Goal: Check status: Check status

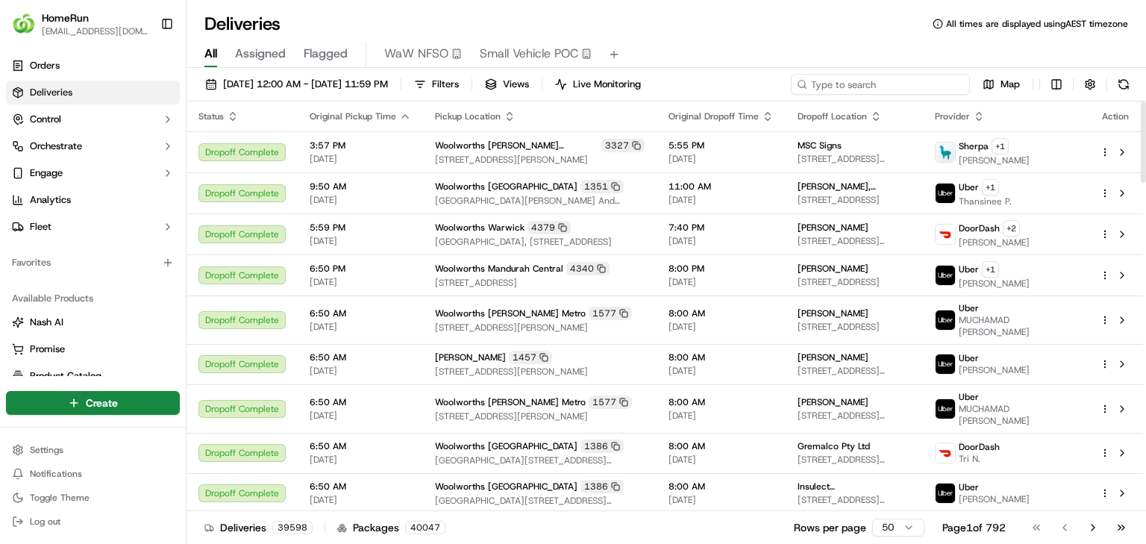
click at [914, 78] on input at bounding box center [880, 84] width 179 height 21
paste input "269558017"
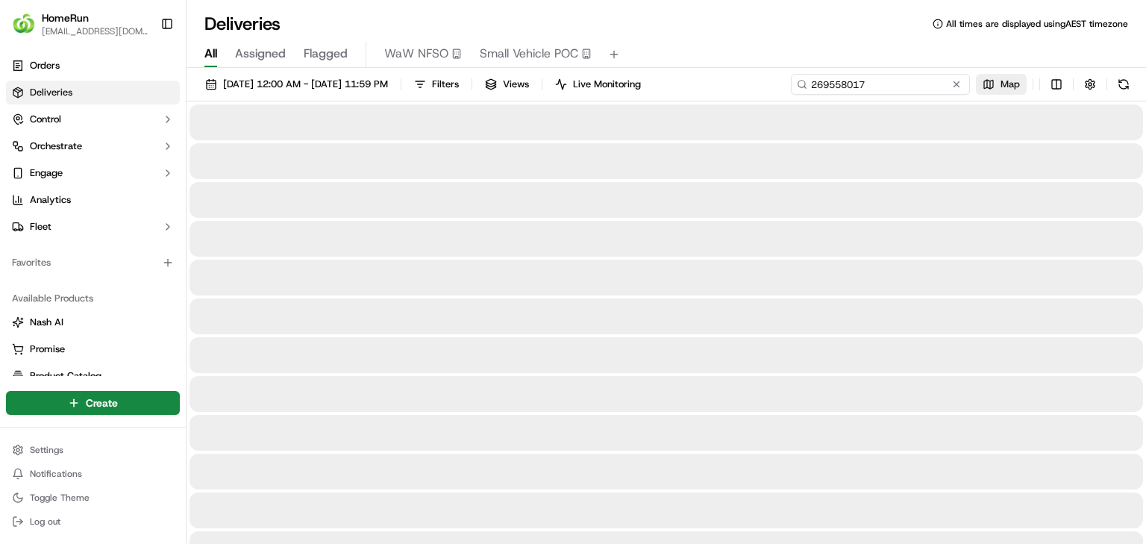
type input "269558017"
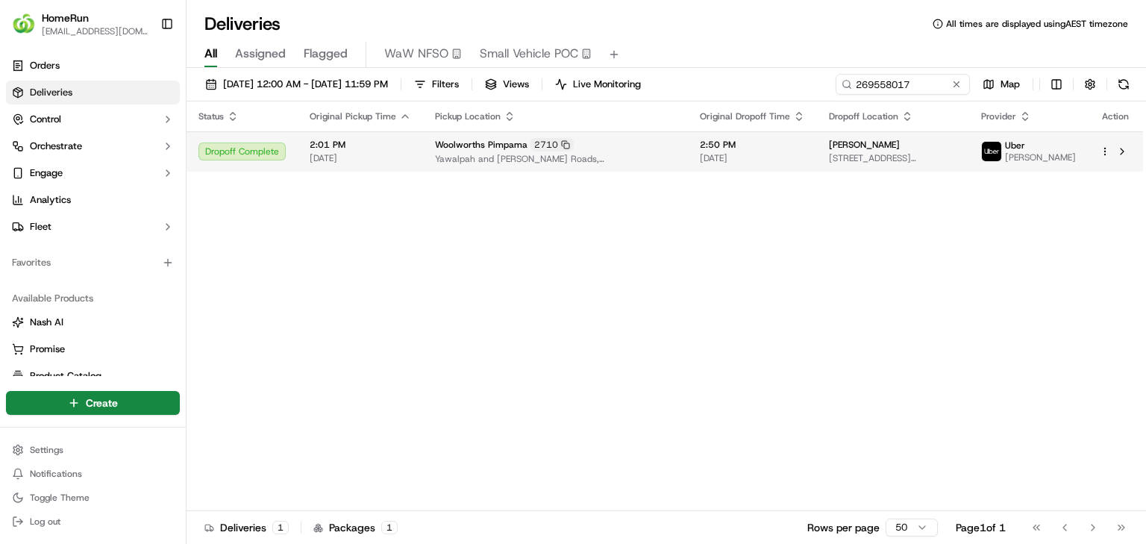
click at [586, 148] on div "Woolworths Pimpama 2710" at bounding box center [555, 144] width 241 height 13
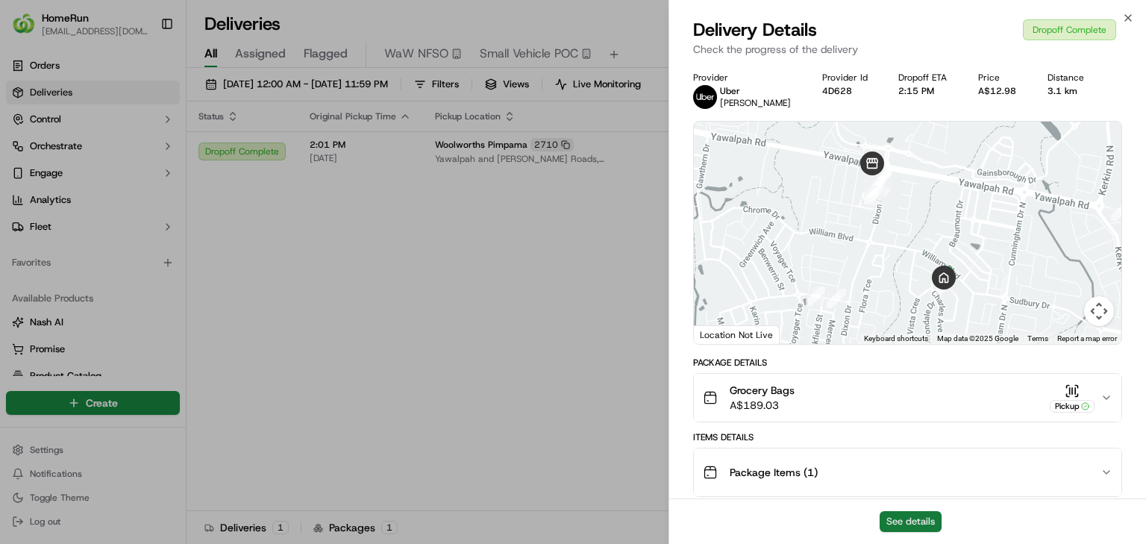
click at [907, 515] on button "See details" at bounding box center [911, 521] width 62 height 21
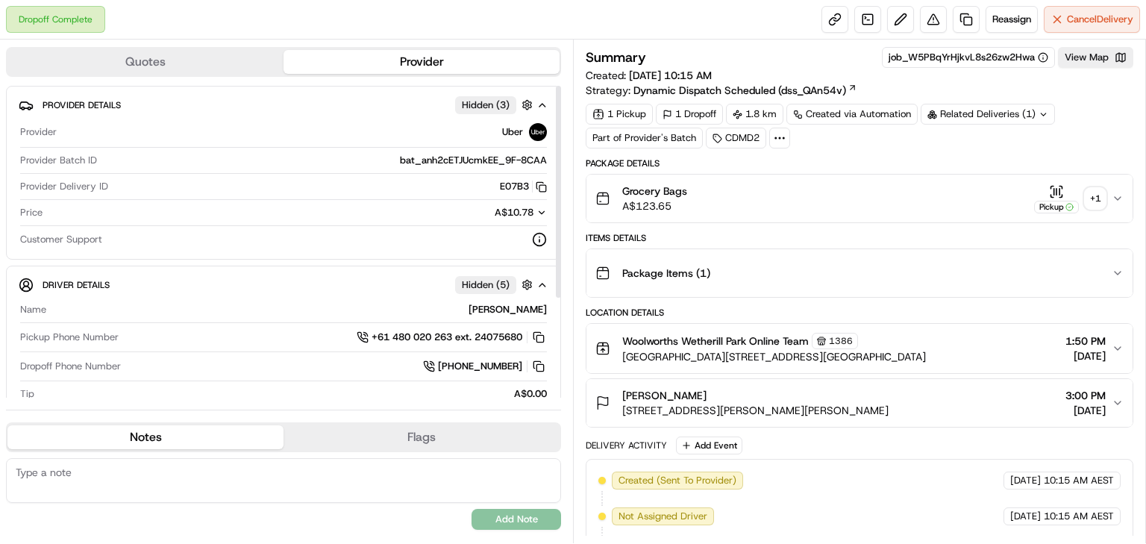
click at [1104, 195] on div "+ 1" at bounding box center [1095, 198] width 21 height 21
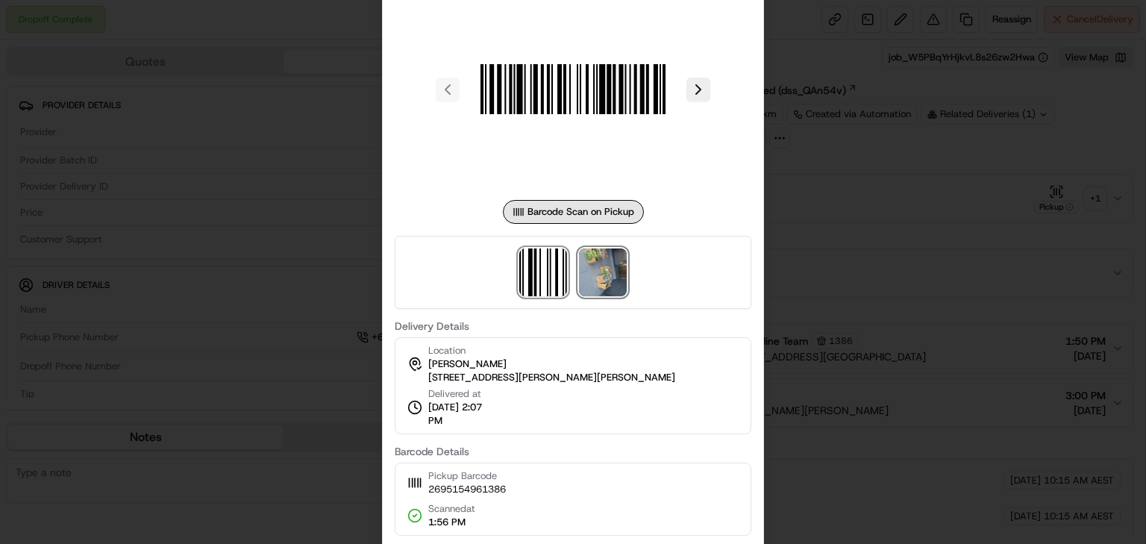
click at [606, 278] on img at bounding box center [603, 272] width 48 height 48
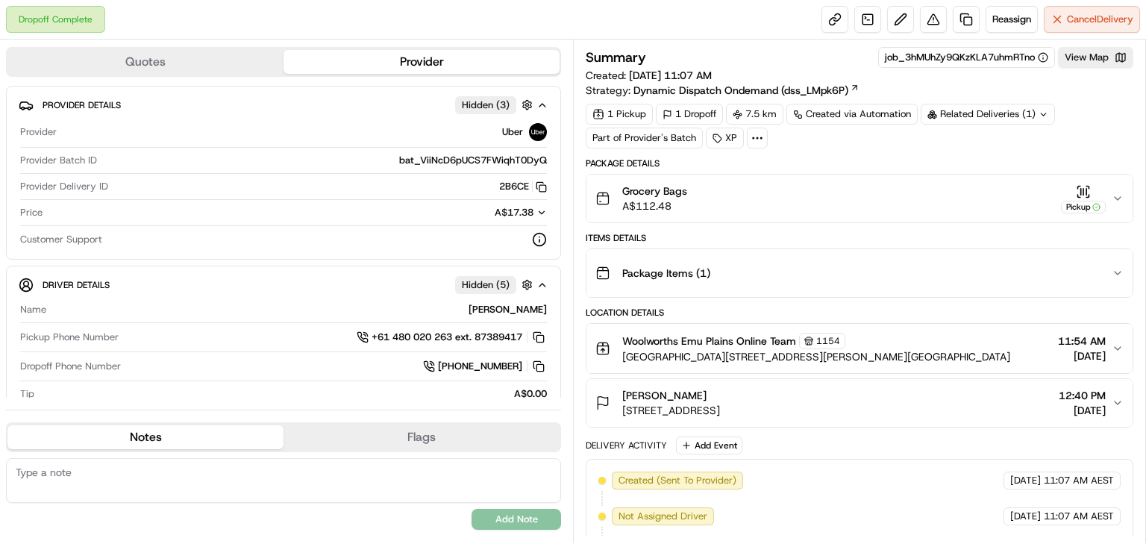
click at [797, 197] on div "Grocery Bags A$112.48 Pickup" at bounding box center [853, 199] width 516 height 30
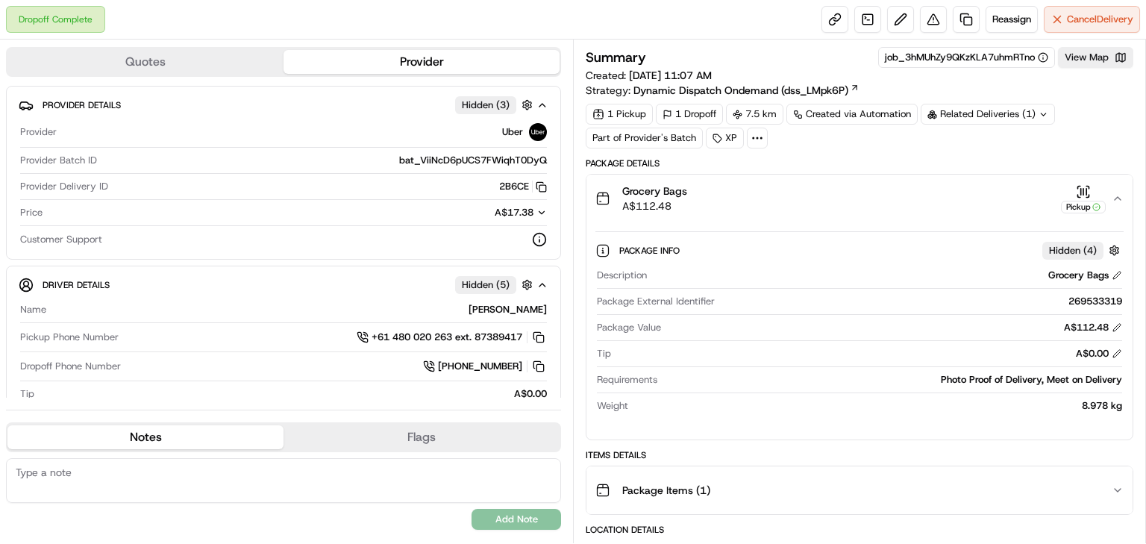
click at [797, 197] on div "Grocery Bags A$112.48 Pickup" at bounding box center [853, 199] width 516 height 30
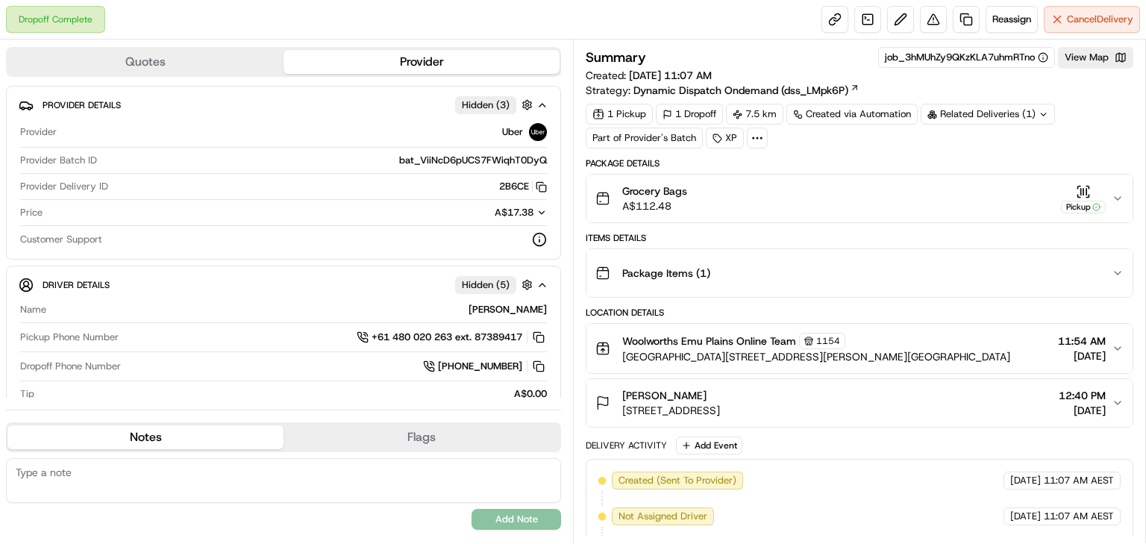
click at [849, 272] on div "Package Items ( 1 )" at bounding box center [853, 273] width 516 height 30
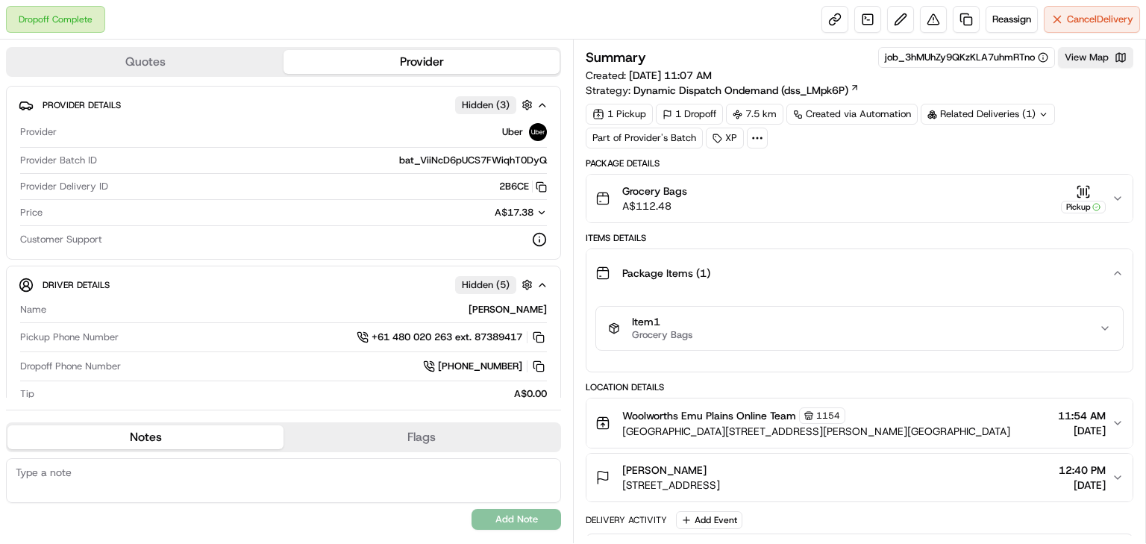
click at [856, 277] on div "Package Items ( 1 )" at bounding box center [853, 273] width 516 height 30
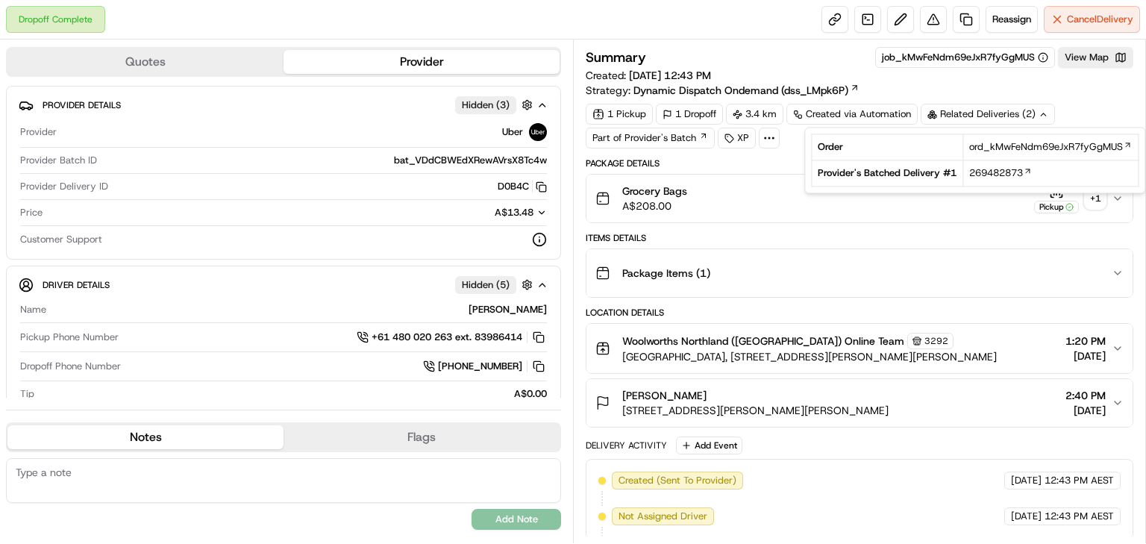
click at [980, 213] on button "Grocery Bags A$208.00 Pickup + 1" at bounding box center [859, 199] width 546 height 48
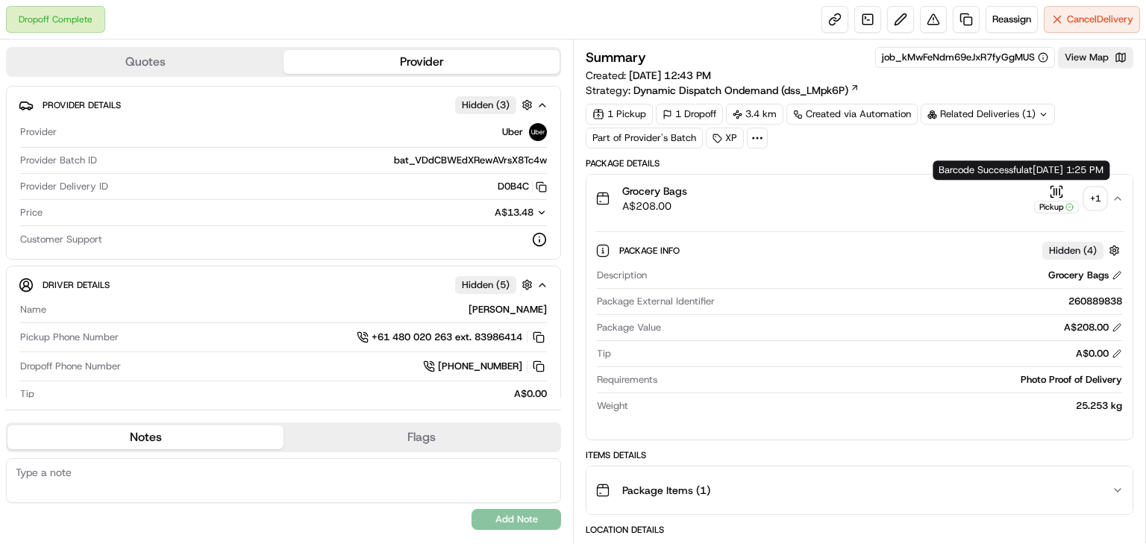
click at [1093, 198] on div "+ 1" at bounding box center [1095, 198] width 21 height 21
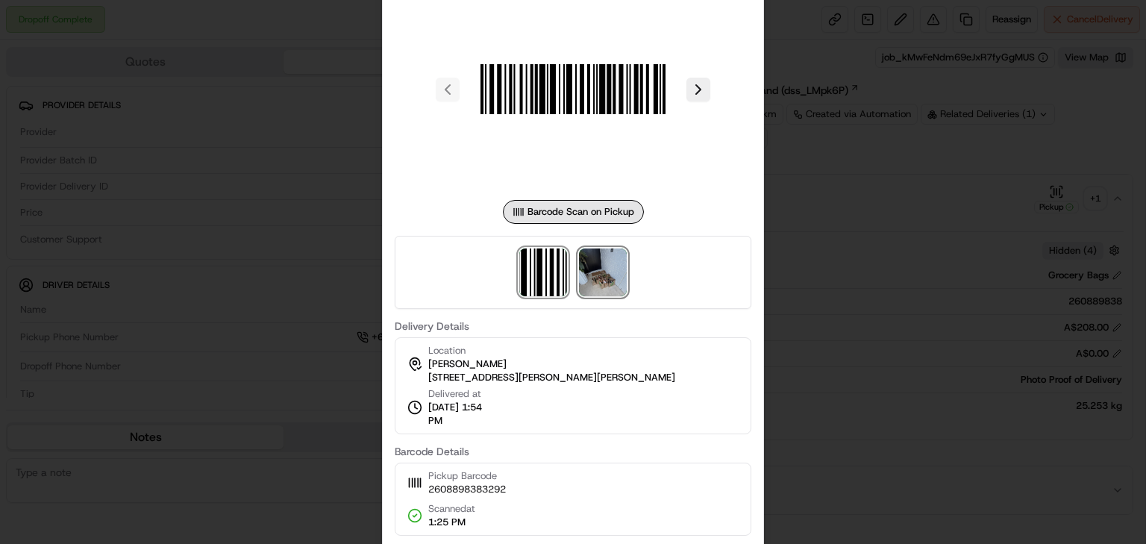
click at [605, 278] on img at bounding box center [603, 272] width 48 height 48
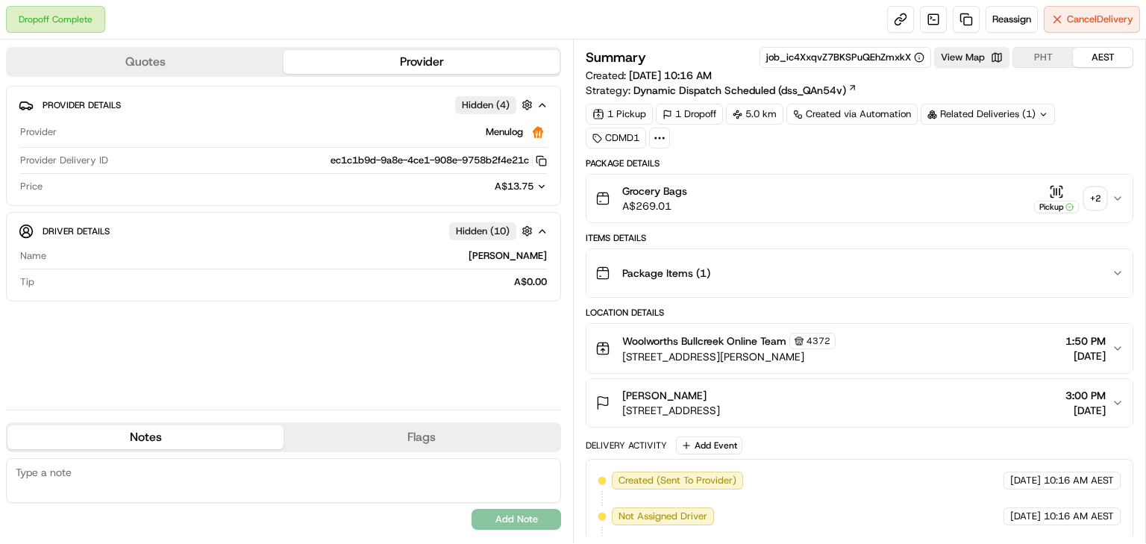
click at [1092, 195] on div "+ 2" at bounding box center [1095, 198] width 21 height 21
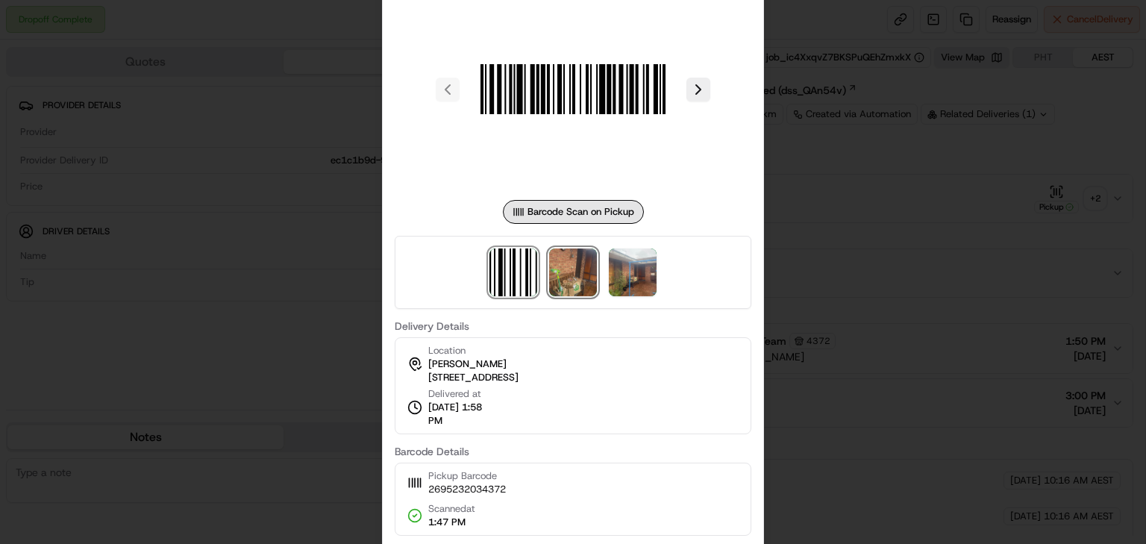
click at [583, 269] on img at bounding box center [573, 272] width 48 height 48
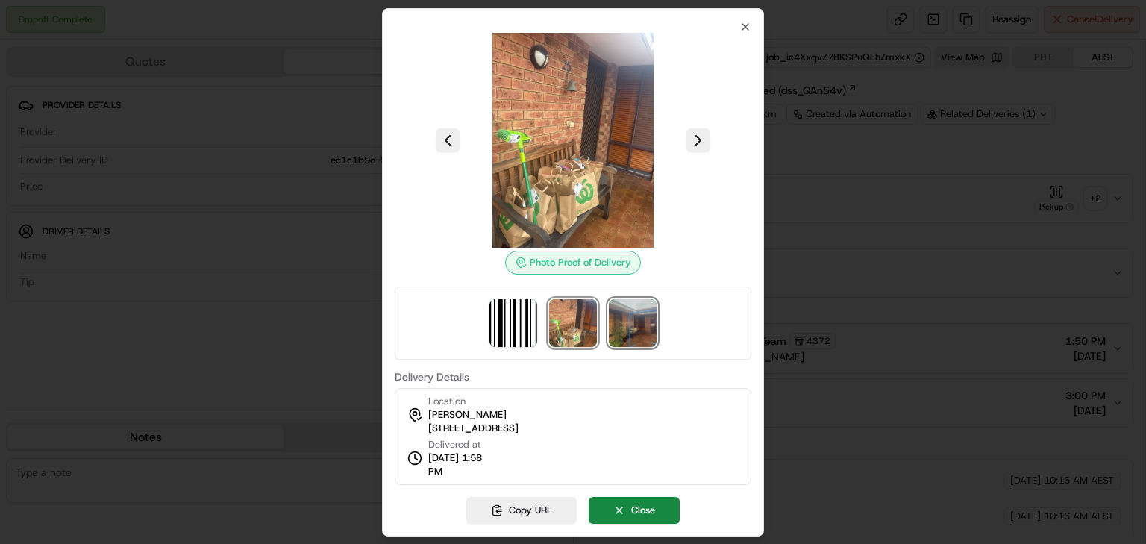
click at [629, 307] on img at bounding box center [633, 323] width 48 height 48
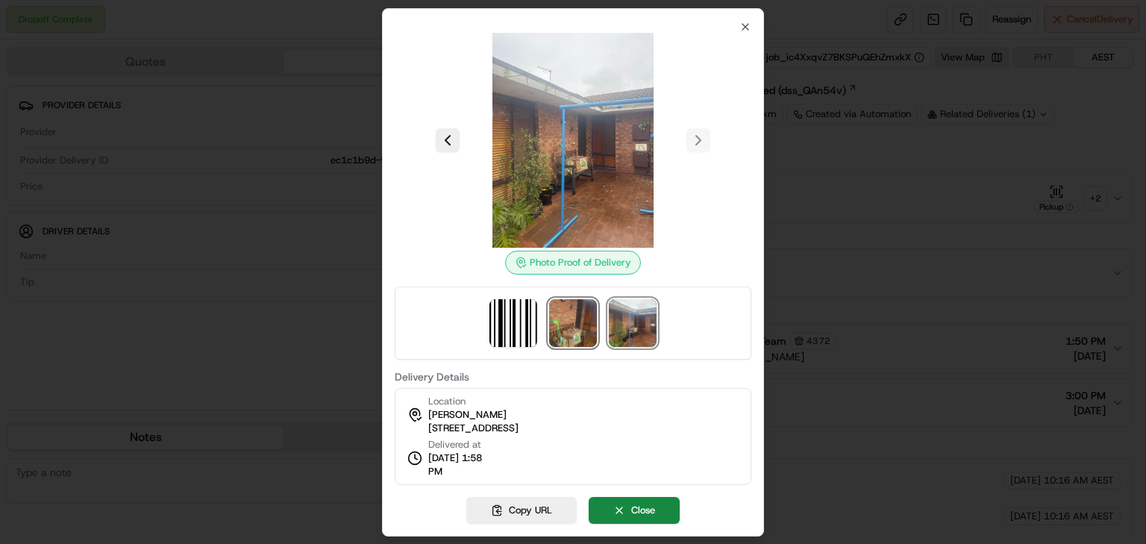
click at [561, 316] on img at bounding box center [573, 323] width 48 height 48
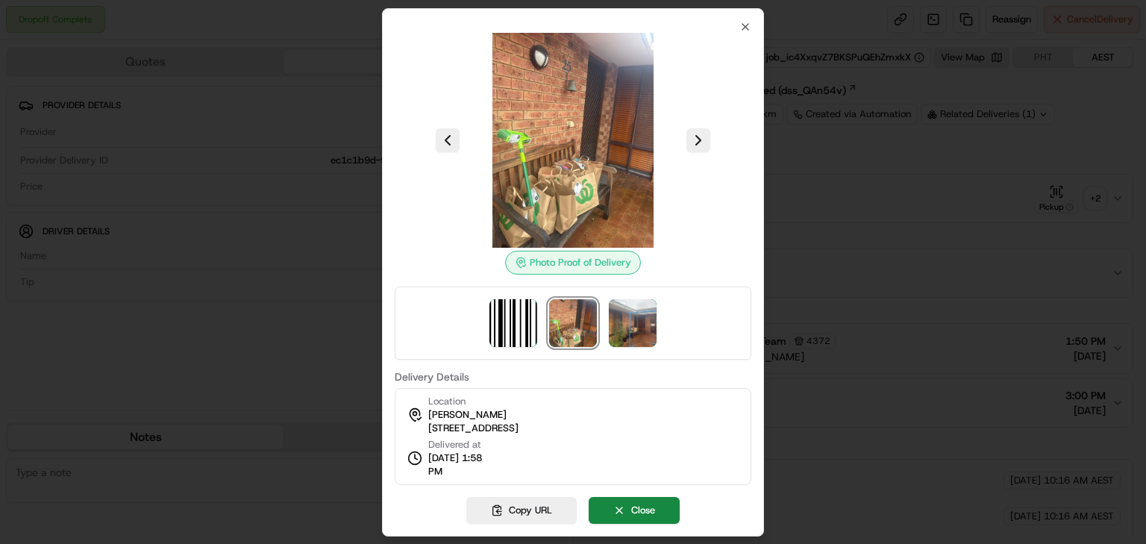
click at [639, 298] on div at bounding box center [573, 323] width 357 height 73
click at [636, 316] on img at bounding box center [633, 323] width 48 height 48
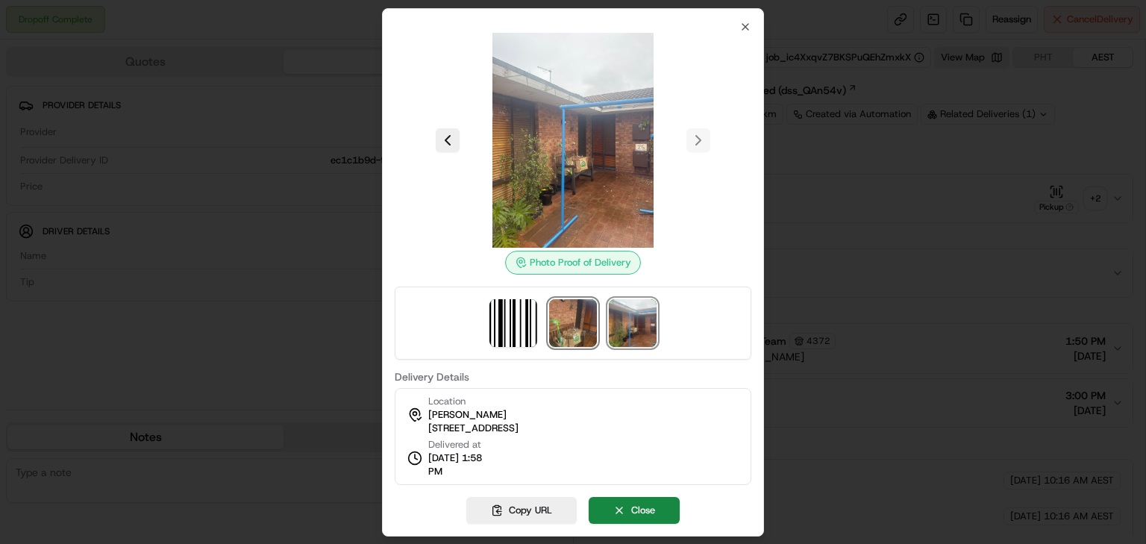
click at [581, 328] on img at bounding box center [573, 323] width 48 height 48
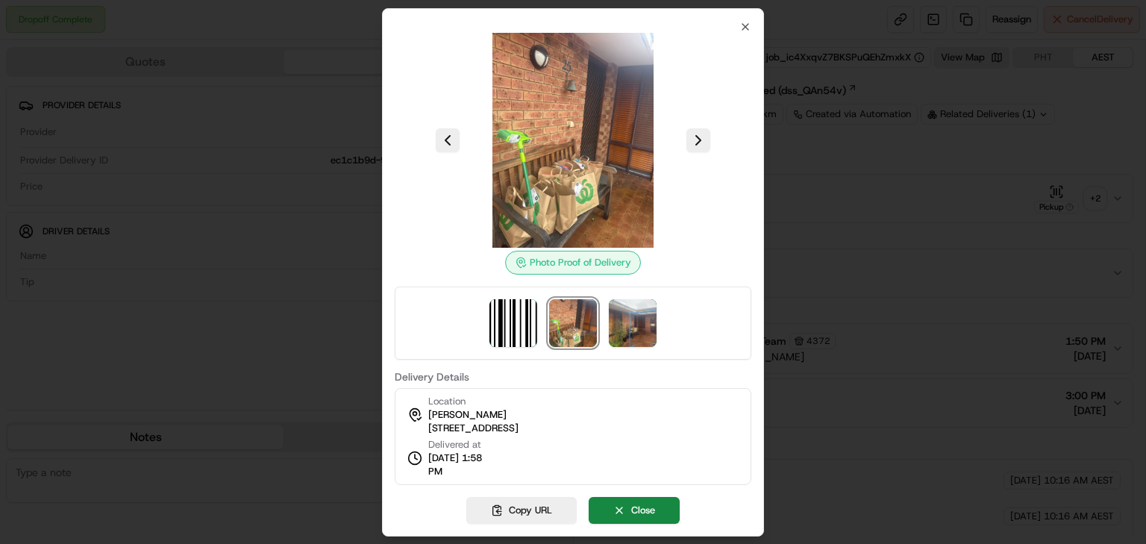
drag, startPoint x: 570, startPoint y: 128, endPoint x: 564, endPoint y: 137, distance: 10.8
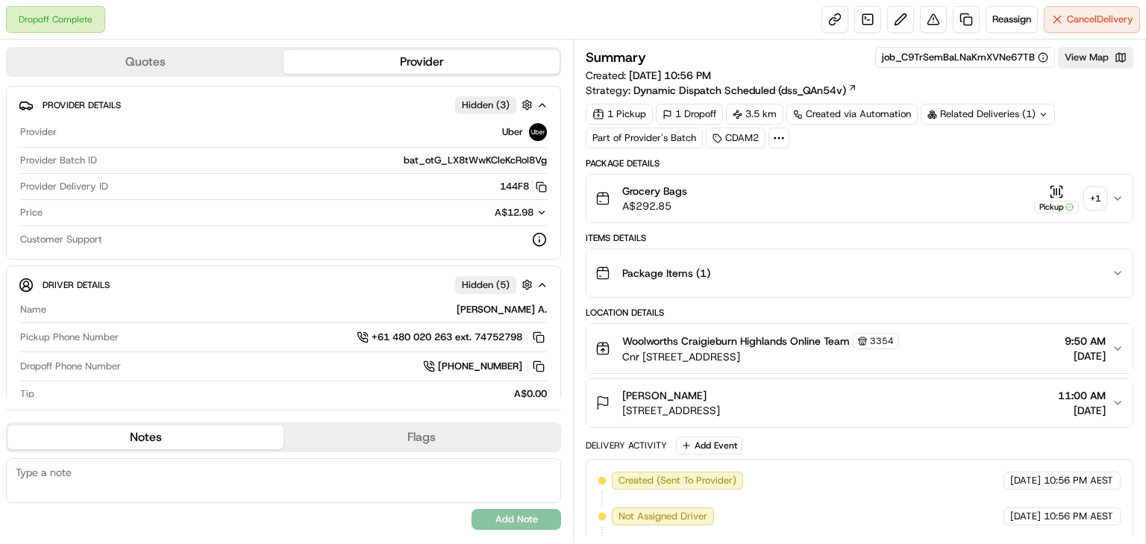
click at [1092, 205] on div "+ 1" at bounding box center [1095, 198] width 21 height 21
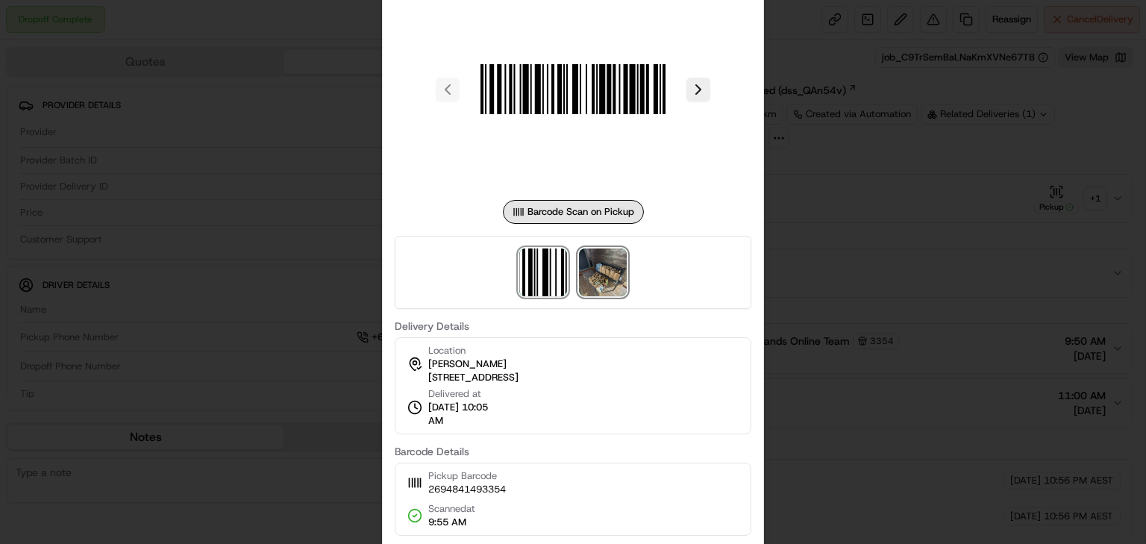
click at [612, 288] on img at bounding box center [603, 272] width 48 height 48
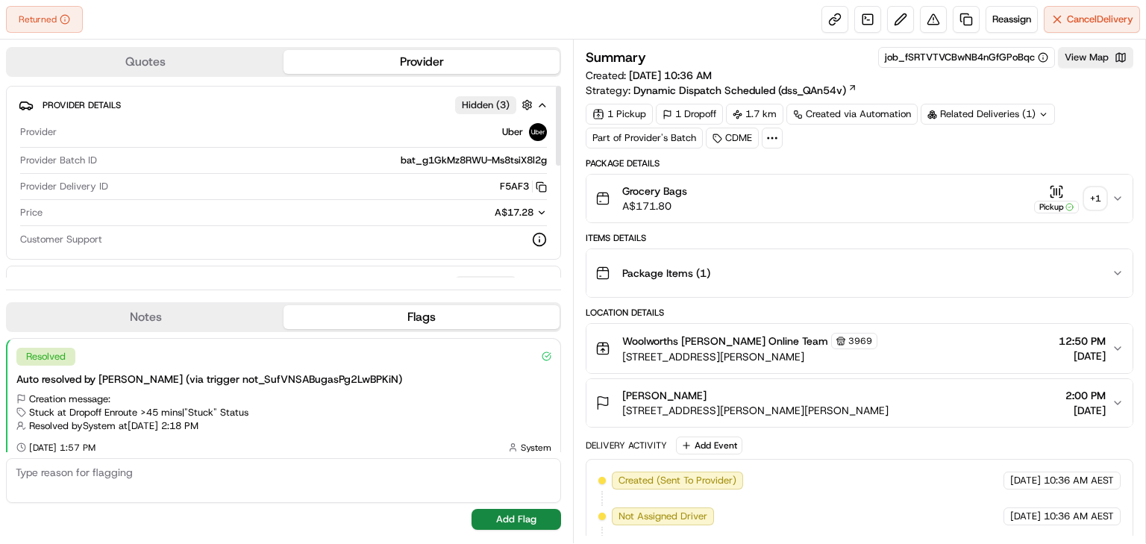
scroll to position [10, 0]
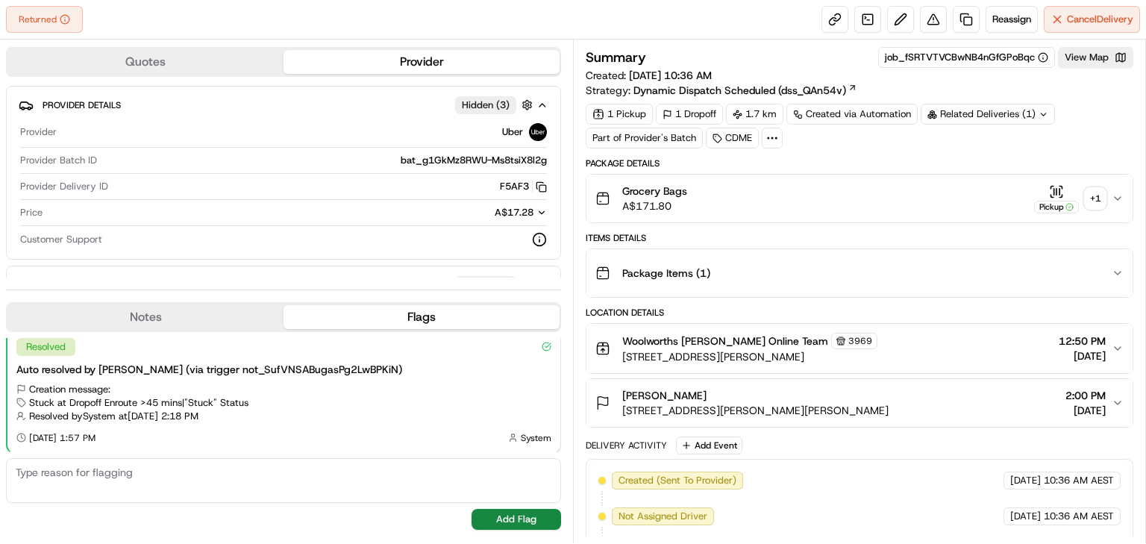
click at [1098, 198] on div "+ 1" at bounding box center [1095, 198] width 21 height 21
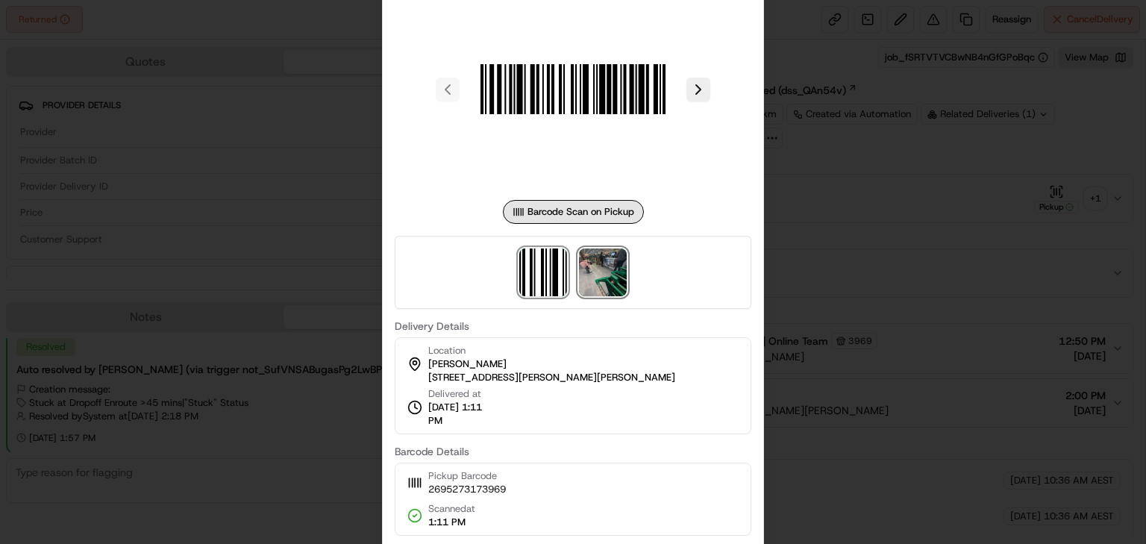
click at [606, 272] on img at bounding box center [603, 272] width 48 height 48
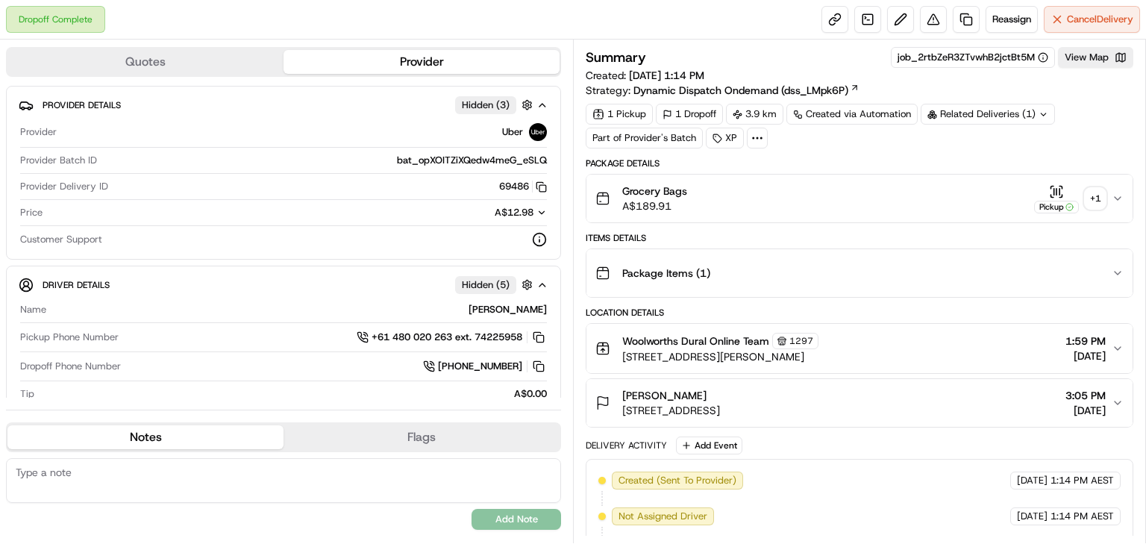
click at [1098, 198] on div "+ 1" at bounding box center [1095, 198] width 21 height 21
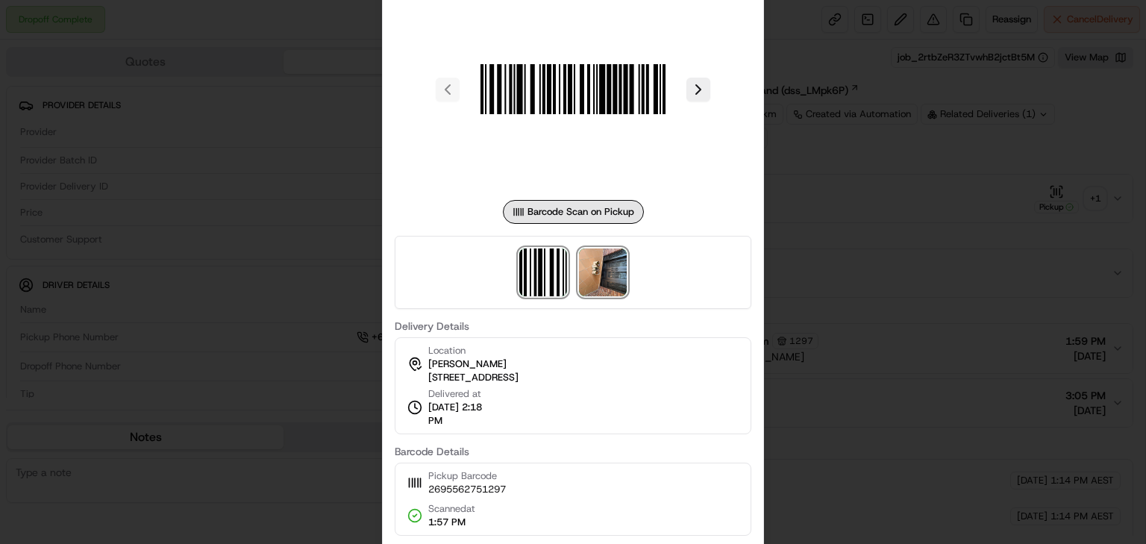
drag, startPoint x: 594, startPoint y: 272, endPoint x: 595, endPoint y: 281, distance: 8.2
click at [591, 278] on img at bounding box center [603, 272] width 48 height 48
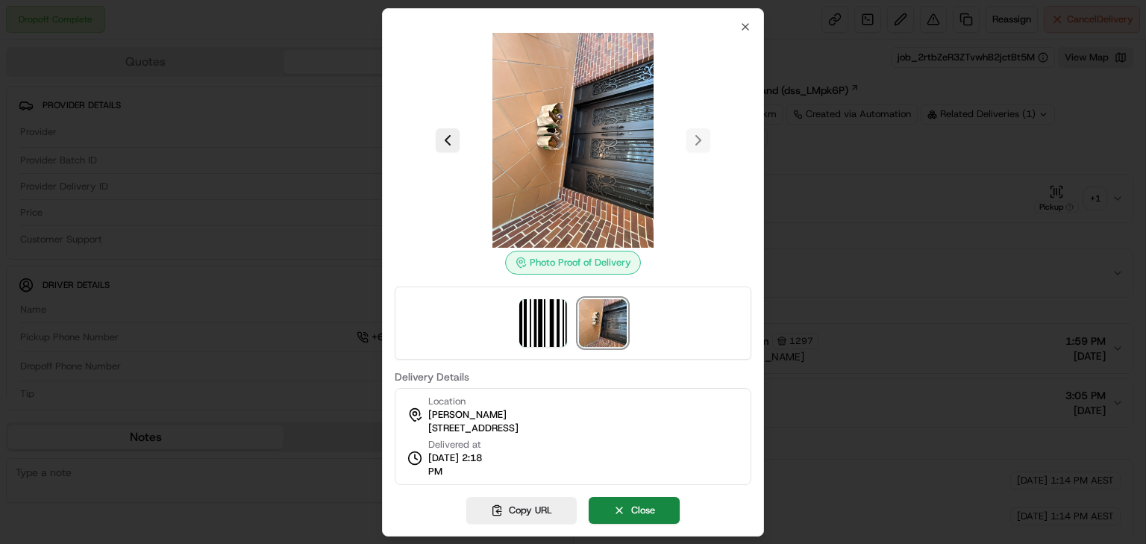
drag, startPoint x: 533, startPoint y: 143, endPoint x: 569, endPoint y: 432, distance: 291.1
click at [519, 428] on div "Location [GEOGRAPHIC_DATA][PERSON_NAME][GEOGRAPHIC_DATA] [STREET_ADDRESS]" at bounding box center [462, 415] width 111 height 40
copy span "[STREET_ADDRESS]"
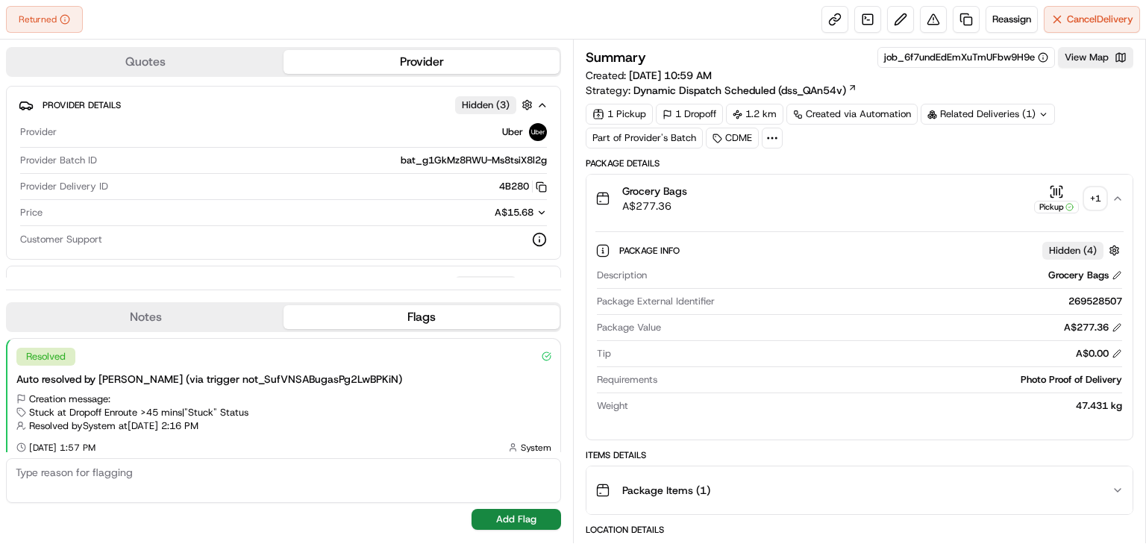
scroll to position [10, 0]
